Goal: Find contact information: Find contact information

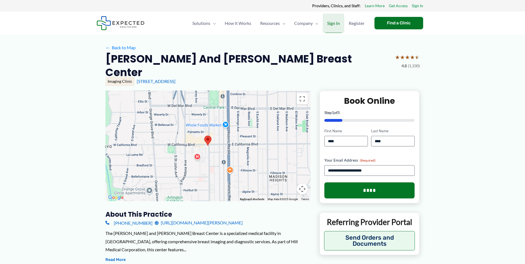
click at [333, 21] on span "Sign In" at bounding box center [333, 23] width 13 height 19
click at [183, 219] on link "[URL][DOMAIN_NAME][PERSON_NAME]" at bounding box center [199, 223] width 88 height 8
